Goal: Task Accomplishment & Management: Use online tool/utility

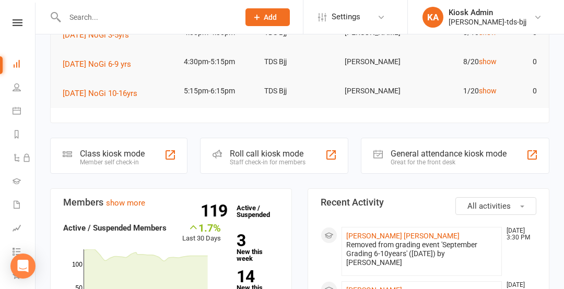
scroll to position [132, 0]
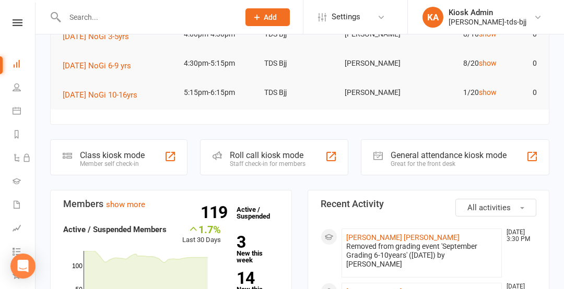
click at [147, 159] on div "Class kiosk mode Member self check-in" at bounding box center [118, 157] width 137 height 36
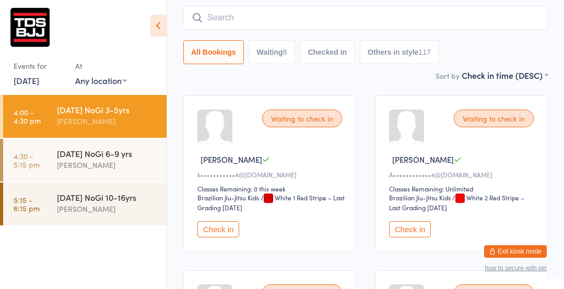
scroll to position [86, 0]
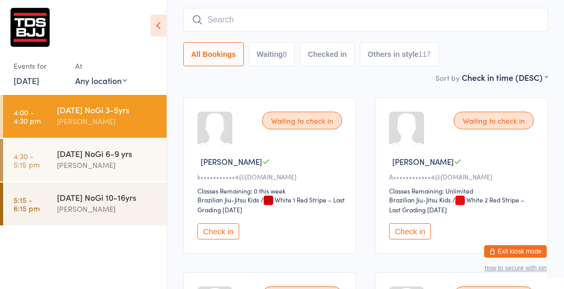
click at [426, 236] on button "Check in" at bounding box center [410, 231] width 42 height 16
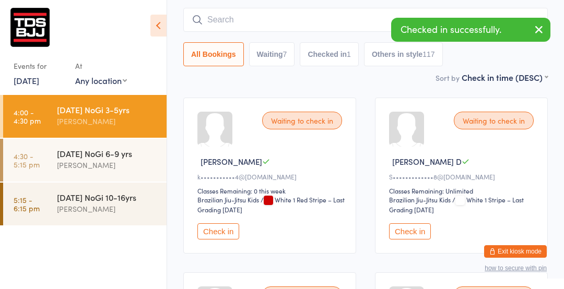
click at [242, 10] on input "search" at bounding box center [365, 20] width 364 height 24
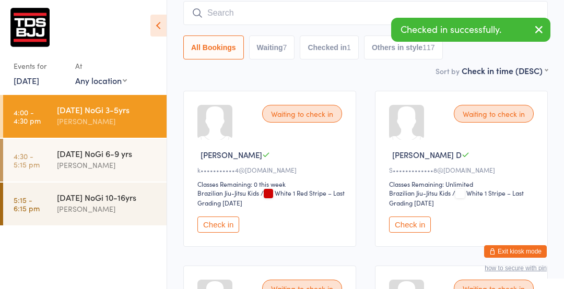
scroll to position [94, 0]
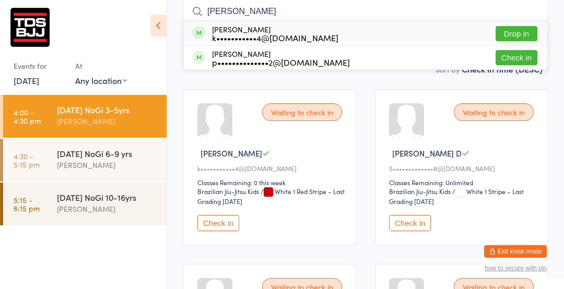
type input "james"
click at [519, 67] on div "James Sheehan p••••••••••••••2@gmail.com Check in" at bounding box center [365, 57] width 363 height 23
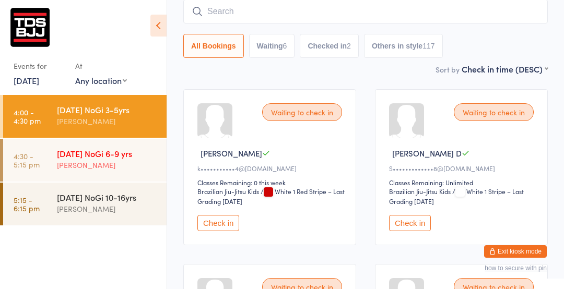
click at [135, 158] on div "[DATE] NoGi 6-9 yrs" at bounding box center [107, 153] width 101 height 11
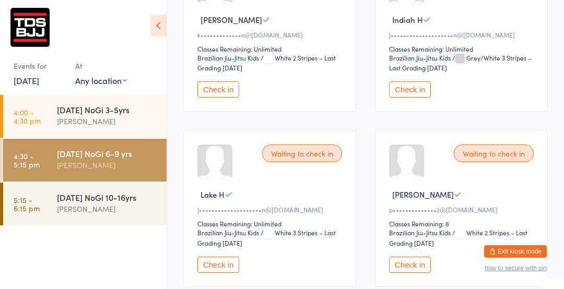
scroll to position [643, 0]
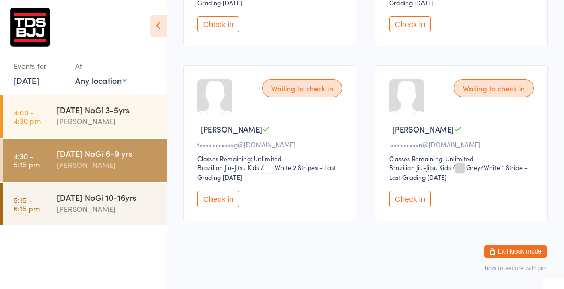
click at [421, 201] on button "Check in" at bounding box center [410, 199] width 42 height 16
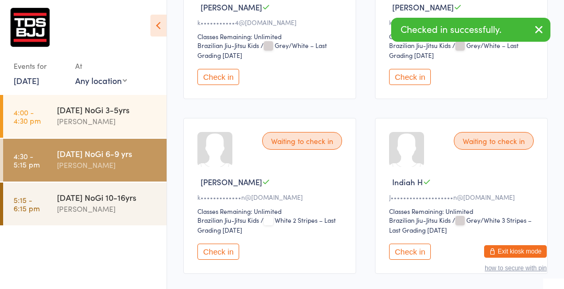
scroll to position [0, 0]
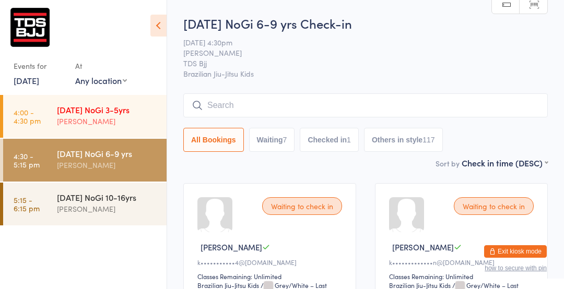
click at [123, 116] on div "[PERSON_NAME]" at bounding box center [107, 121] width 101 height 12
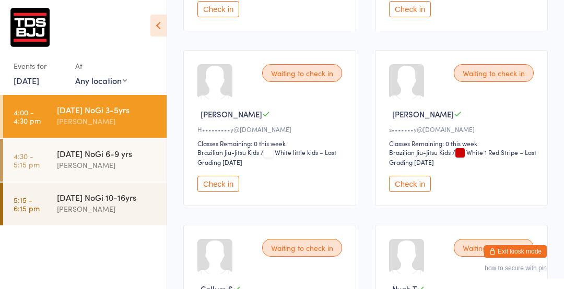
scroll to position [308, 0]
click at [400, 180] on button "Check in" at bounding box center [410, 184] width 42 height 16
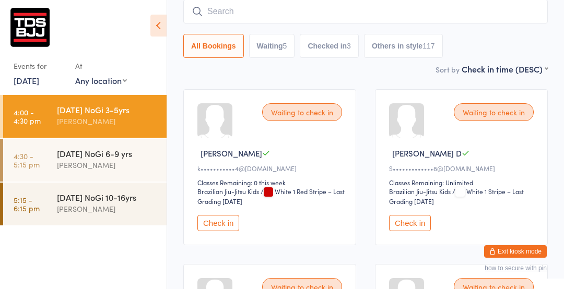
scroll to position [0, 0]
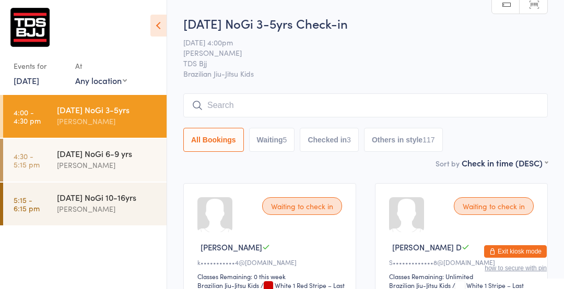
click at [276, 102] on input "search" at bounding box center [365, 105] width 364 height 24
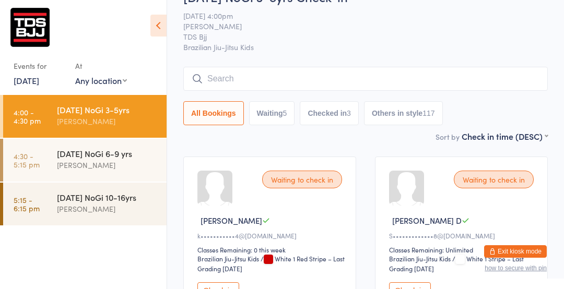
scroll to position [94, 0]
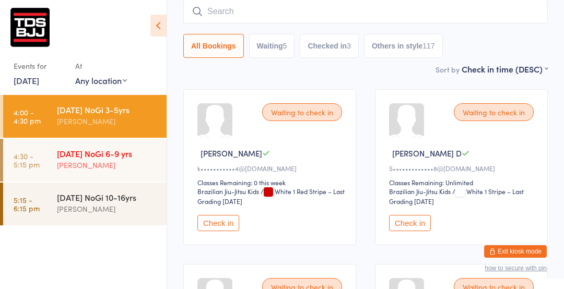
click at [40, 161] on link "4:30 - 5:15 pm Thursday NoGi 6-9 yrs Gary Porter" at bounding box center [84, 160] width 163 height 43
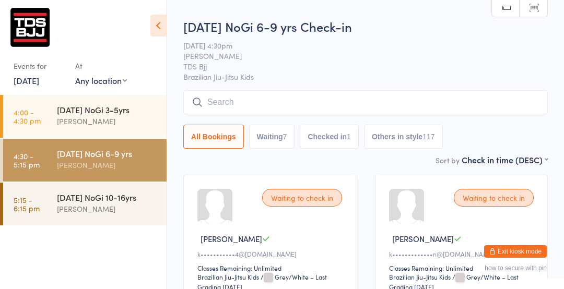
scroll to position [8, 0]
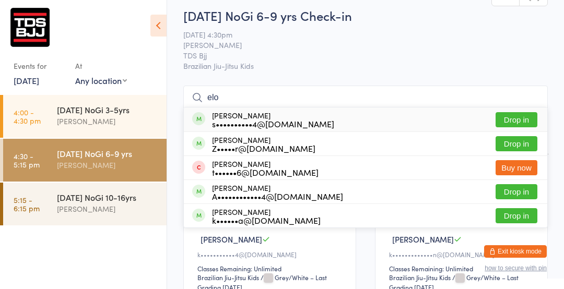
type input "elora"
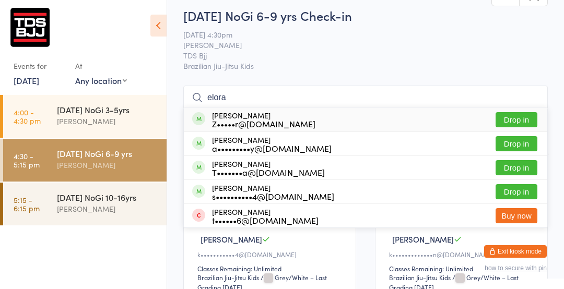
click at [512, 121] on button "Drop in" at bounding box center [517, 119] width 42 height 15
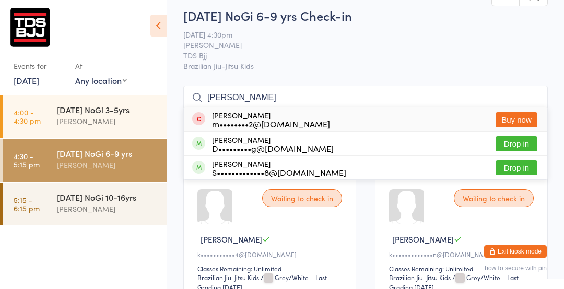
type input "daniel"
click at [515, 120] on button "Buy now" at bounding box center [517, 119] width 42 height 15
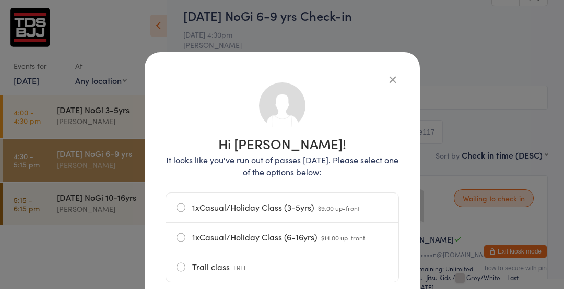
click at [273, 238] on label "1xCasual/Holiday Class (6-16yrs) $14.00 up-front" at bounding box center [281, 237] width 211 height 29
click at [0, 0] on input "1xCasual/Holiday Class (6-16yrs) $14.00 up-front" at bounding box center [0, 0] width 0 height 0
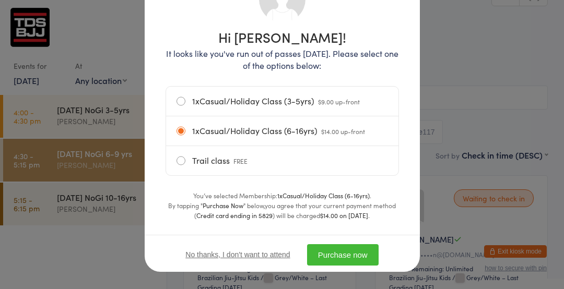
scroll to position [115, 0]
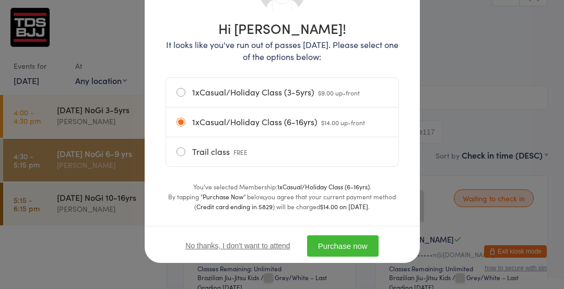
click at [345, 257] on div "No thanks, I don't want to attend Purchase now" at bounding box center [282, 245] width 275 height 39
click at [344, 253] on button "Purchase now" at bounding box center [343, 245] width 72 height 21
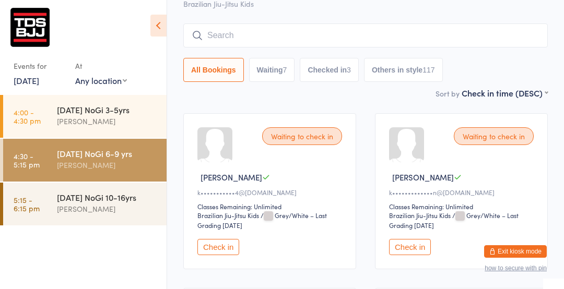
scroll to position [70, 0]
click at [215, 251] on button "Check in" at bounding box center [218, 247] width 42 height 16
click at [216, 262] on div "Waiting to check in James B k•••••••••••4@gmail.com Classes Remaining: Unlimite…" at bounding box center [269, 191] width 173 height 156
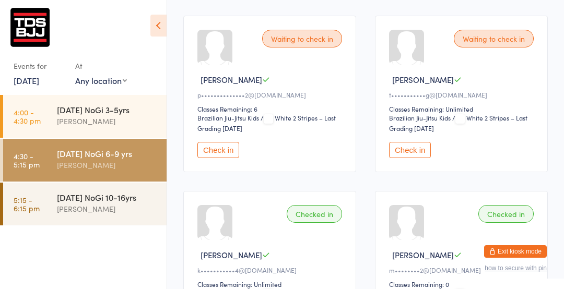
scroll to position [515, 0]
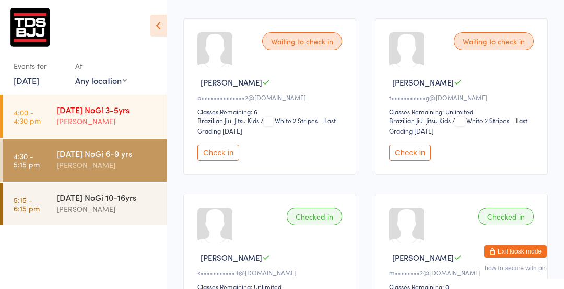
click at [141, 125] on div "[PERSON_NAME]" at bounding box center [107, 121] width 101 height 12
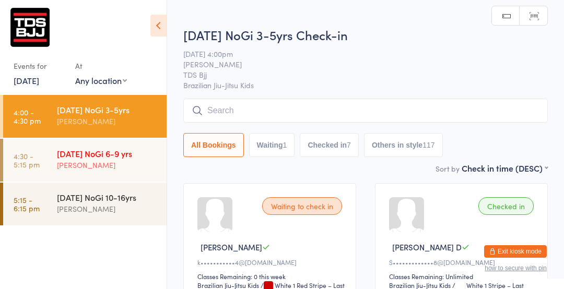
click at [103, 166] on div "[PERSON_NAME]" at bounding box center [107, 165] width 101 height 12
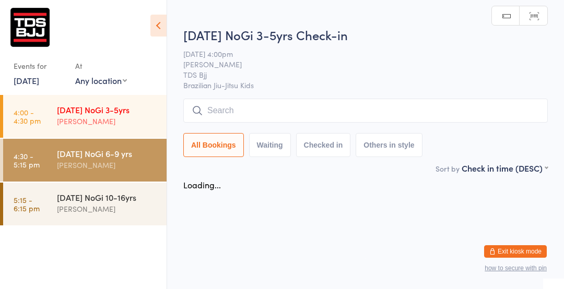
click at [57, 115] on div "[PERSON_NAME]" at bounding box center [107, 121] width 101 height 12
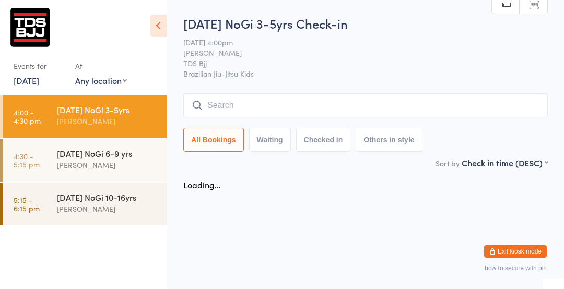
click at [335, 216] on html "You have now entered Kiosk Mode. Members will be able to check themselves in us…" at bounding box center [282, 144] width 564 height 289
click at [347, 251] on html "You have now entered Kiosk Mode. Members will be able to check themselves in us…" at bounding box center [282, 144] width 564 height 289
click at [349, 260] on html "You have now entered Kiosk Mode. Members will be able to check themselves in us…" at bounding box center [282, 144] width 564 height 289
click at [344, 251] on html "You have now entered Kiosk Mode. Members will be able to check themselves in us…" at bounding box center [282, 144] width 564 height 289
click at [351, 207] on html "You have now entered Kiosk Mode. Members will be able to check themselves in us…" at bounding box center [282, 144] width 564 height 289
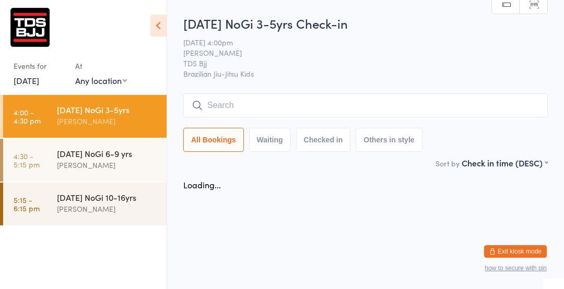
click at [334, 234] on html "You have now entered Kiosk Mode. Members will be able to check themselves in us…" at bounding box center [282, 144] width 564 height 289
click at [210, 142] on button "All Bookings" at bounding box center [213, 140] width 61 height 24
click at [193, 187] on div "Loading..." at bounding box center [202, 184] width 38 height 11
click at [197, 193] on div "Loading..." at bounding box center [365, 185] width 383 height 22
click at [269, 134] on button "Waiting" at bounding box center [270, 140] width 42 height 24
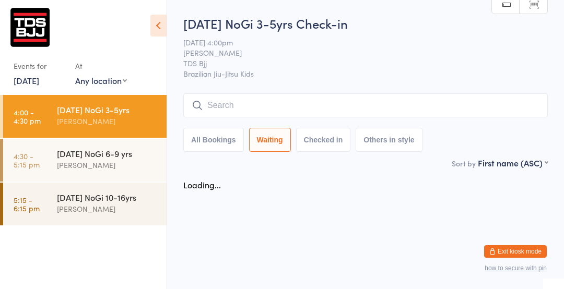
click at [222, 139] on button "All Bookings" at bounding box center [213, 140] width 61 height 24
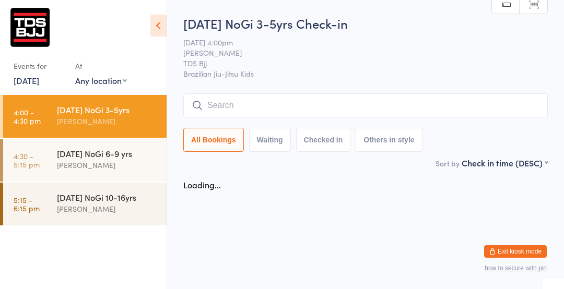
click at [266, 151] on button "Waiting" at bounding box center [270, 140] width 42 height 24
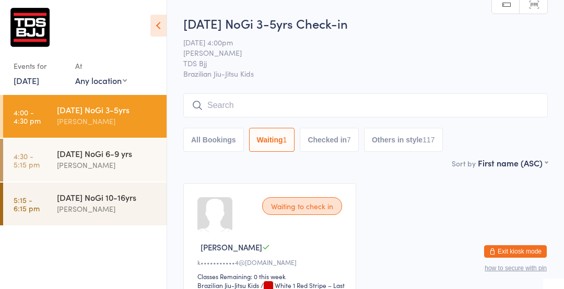
click at [313, 144] on button "Checked in 7" at bounding box center [329, 140] width 59 height 24
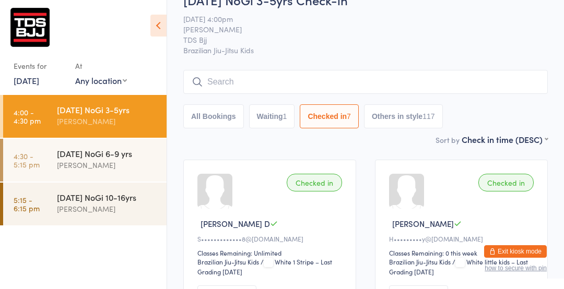
scroll to position [20, 0]
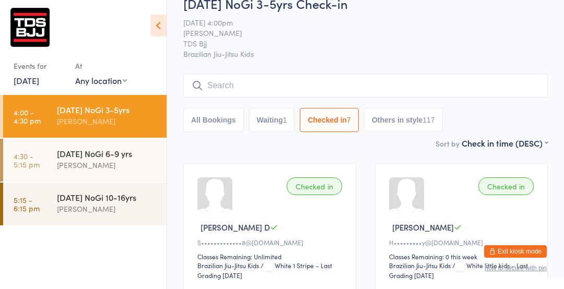
click at [455, 205] on div "Checked in Kobe H H•••••••••y@outlook.com Classes Remaining: 0 this week Brazil…" at bounding box center [461, 241] width 173 height 156
click at [281, 129] on button "Waiting 1" at bounding box center [272, 120] width 46 height 24
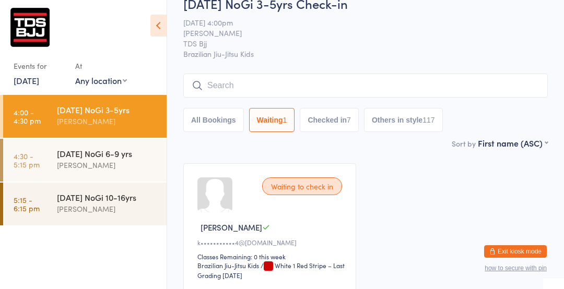
click at [277, 118] on button "Waiting 1" at bounding box center [272, 120] width 46 height 24
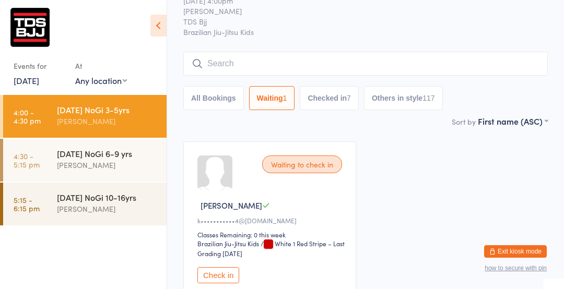
scroll to position [38, 0]
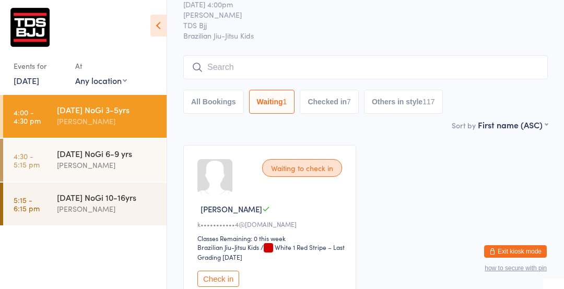
click at [344, 104] on button "Checked in 7" at bounding box center [329, 102] width 59 height 24
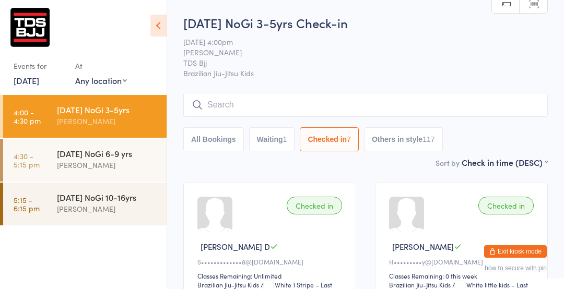
scroll to position [0, 0]
click at [292, 157] on div "Thursday NoGi 3-5yrs Check-in 11 Sep 4:00pm Gary Porter TDS Bjj Brazilian Jiu-J…" at bounding box center [365, 86] width 364 height 143
click at [271, 138] on button "Waiting 1" at bounding box center [272, 140] width 46 height 24
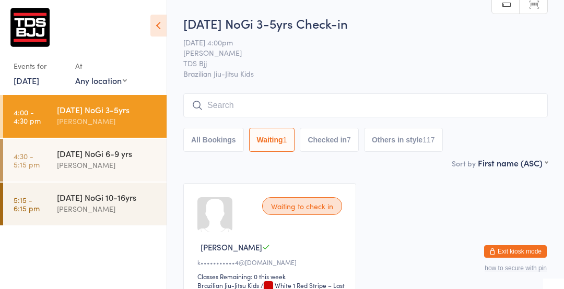
click at [286, 147] on button "Waiting 1" at bounding box center [272, 140] width 46 height 24
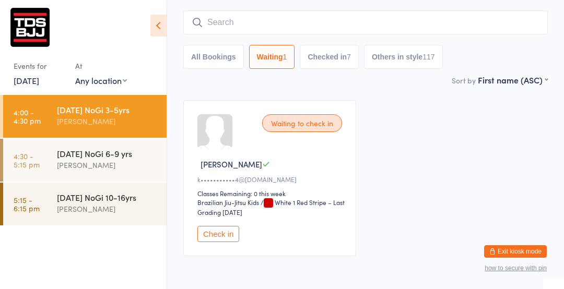
scroll to position [86, 0]
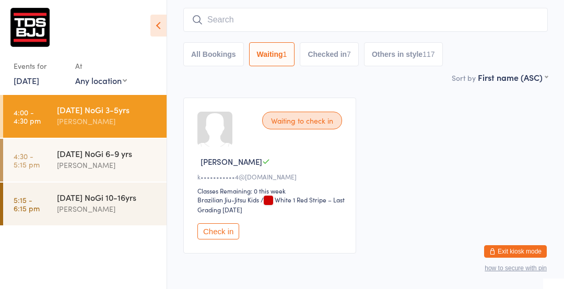
click at [350, 62] on button "Checked in 7" at bounding box center [329, 54] width 59 height 24
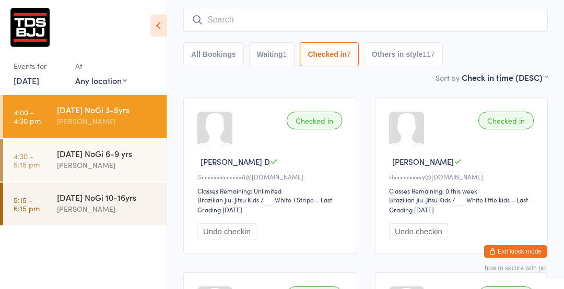
click at [345, 64] on button "Checked in 7" at bounding box center [329, 54] width 59 height 24
click at [348, 50] on button "Checked in 7" at bounding box center [329, 54] width 59 height 24
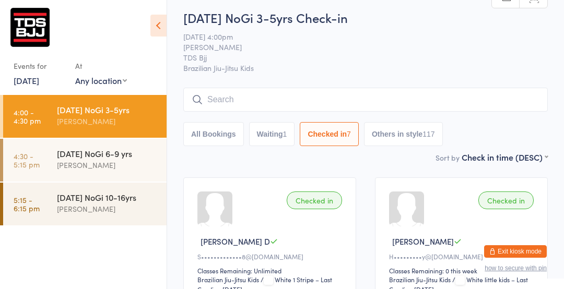
scroll to position [6, 0]
click at [271, 133] on button "Waiting 1" at bounding box center [272, 134] width 46 height 24
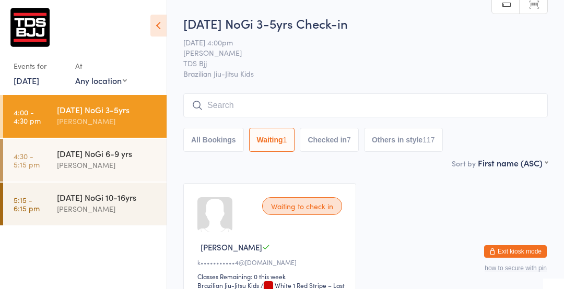
scroll to position [1, 0]
click at [223, 146] on button "All Bookings" at bounding box center [213, 139] width 61 height 24
select select "5"
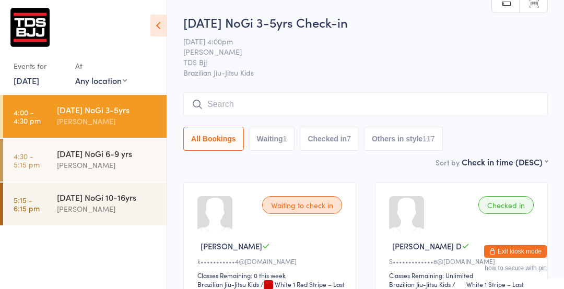
click at [231, 147] on button "All Bookings" at bounding box center [213, 139] width 61 height 24
click at [63, 161] on div "[PERSON_NAME]" at bounding box center [107, 165] width 101 height 12
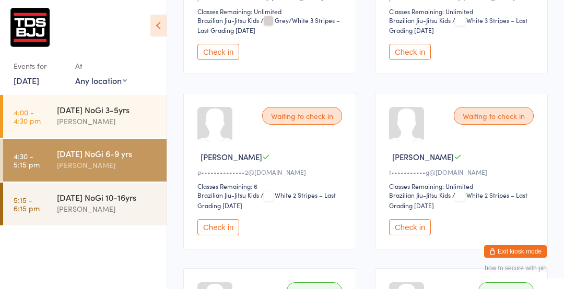
scroll to position [442, 0]
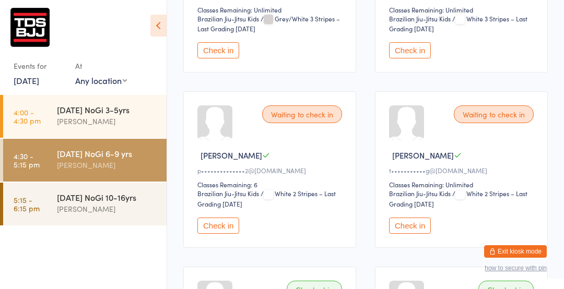
click at [404, 221] on button "Check in" at bounding box center [410, 226] width 42 height 16
click at [412, 230] on button "Check in" at bounding box center [410, 226] width 42 height 16
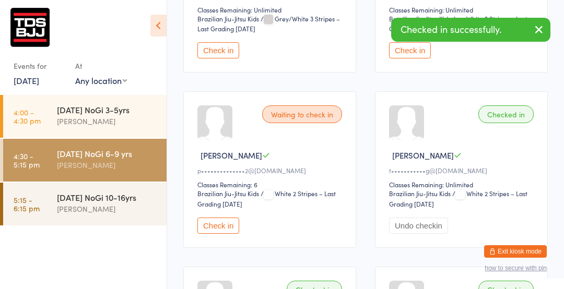
click at [536, 31] on icon "button" at bounding box center [539, 29] width 13 height 13
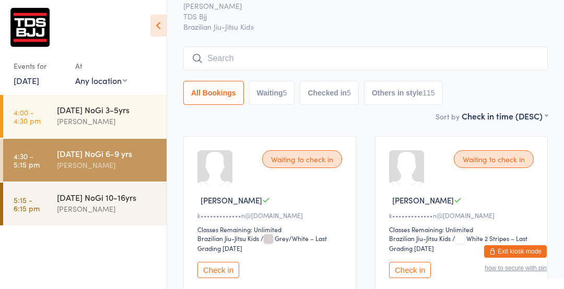
scroll to position [0, 0]
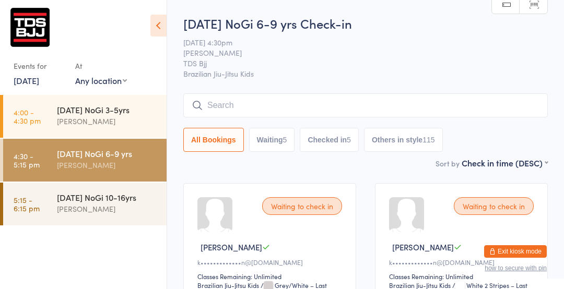
click at [337, 94] on input "search" at bounding box center [365, 105] width 364 height 24
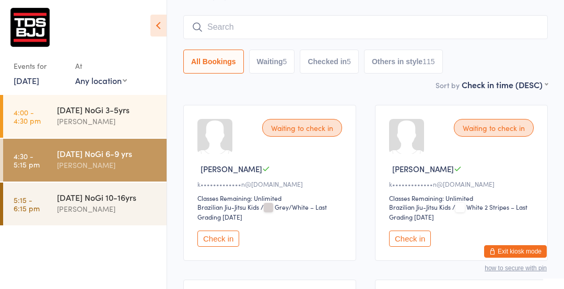
scroll to position [94, 0]
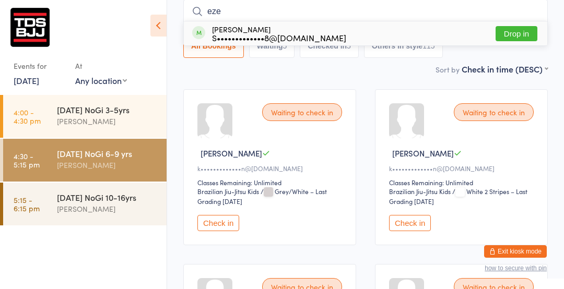
type input "eze"
click at [520, 33] on button "Drop in" at bounding box center [517, 33] width 42 height 15
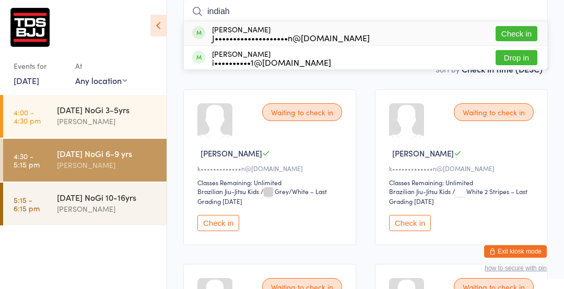
type input "indiah"
click at [257, 33] on div "J••••••••••••••••••••n@gmail.com" at bounding box center [291, 37] width 158 height 8
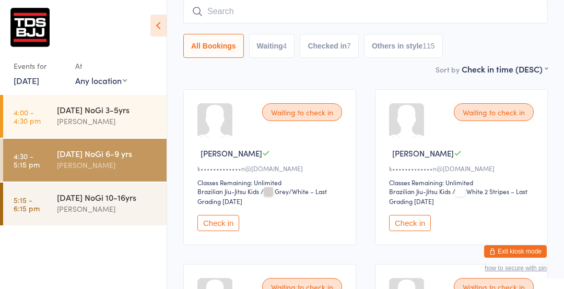
click at [215, 229] on button "Check in" at bounding box center [218, 223] width 42 height 16
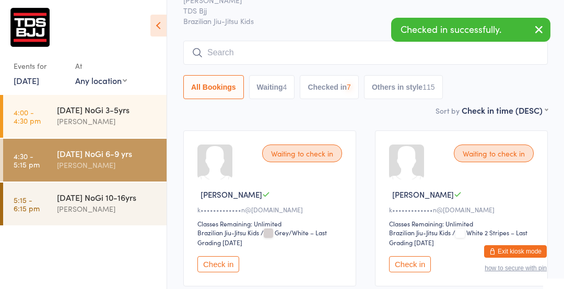
scroll to position [52, 0]
click at [209, 268] on button "Check in" at bounding box center [218, 265] width 42 height 16
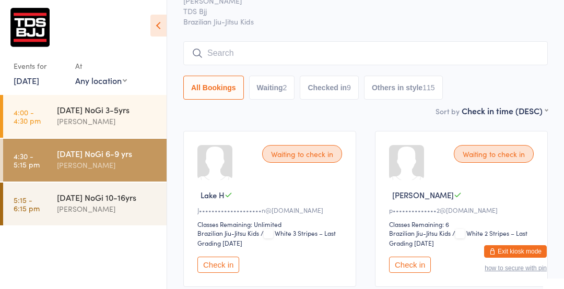
click at [288, 56] on input "search" at bounding box center [365, 53] width 364 height 24
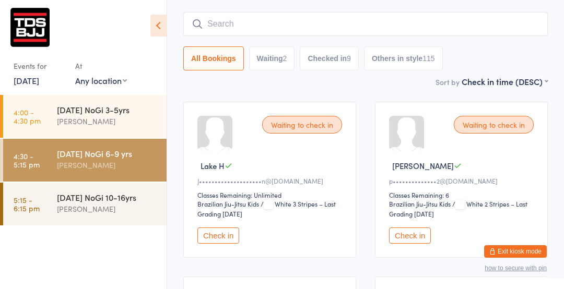
scroll to position [94, 0]
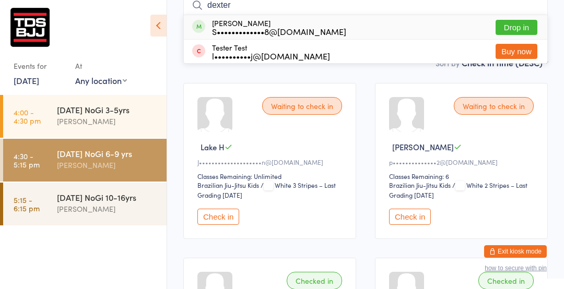
type input "dexter"
click at [522, 27] on button "Drop in" at bounding box center [517, 27] width 42 height 15
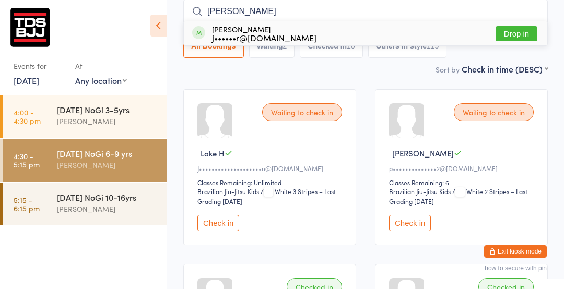
type input "jay"
click at [519, 30] on button "Drop in" at bounding box center [517, 33] width 42 height 15
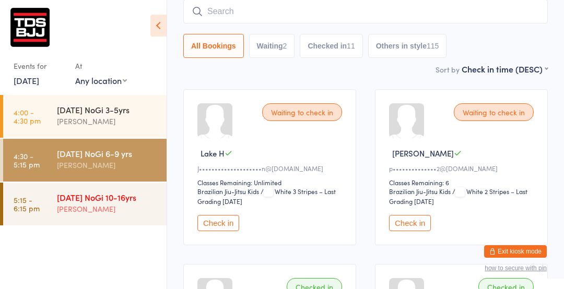
click at [110, 188] on div "Thursday NoGi 10-16yrs Gary Porter" at bounding box center [112, 203] width 110 height 41
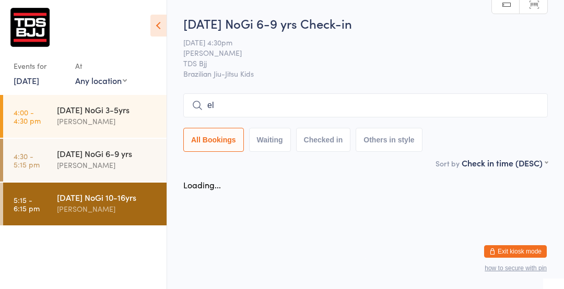
type input "e"
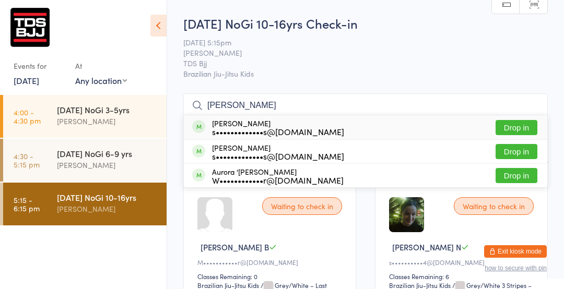
type input "rory day"
click at [514, 123] on button "Drop in" at bounding box center [517, 127] width 42 height 15
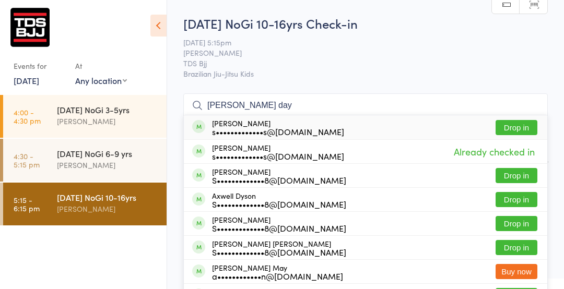
type input "bryson day"
click at [515, 125] on button "Drop in" at bounding box center [517, 127] width 42 height 15
